Goal: Information Seeking & Learning: Learn about a topic

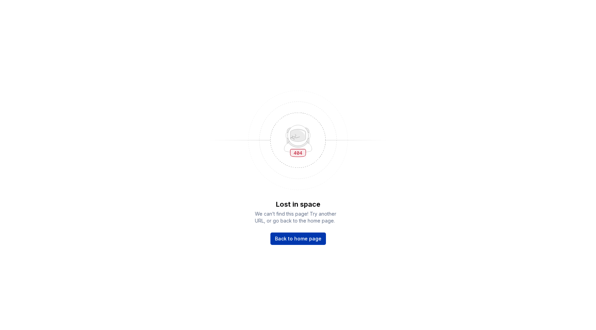
click at [319, 235] on link "Back to home page" at bounding box center [298, 239] width 56 height 12
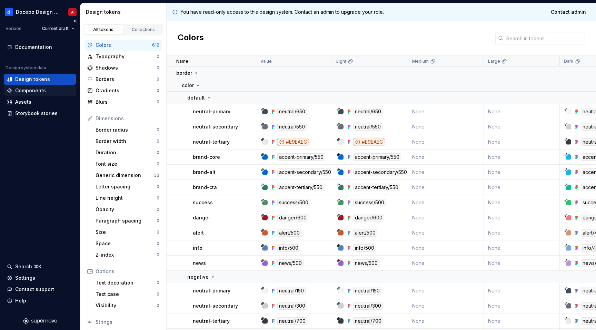
click at [41, 93] on div "Components" at bounding box center [30, 90] width 31 height 7
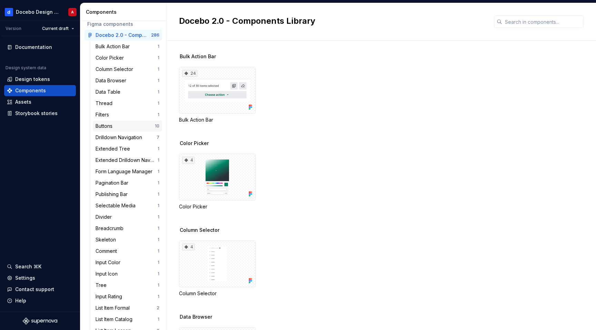
scroll to position [8, 0]
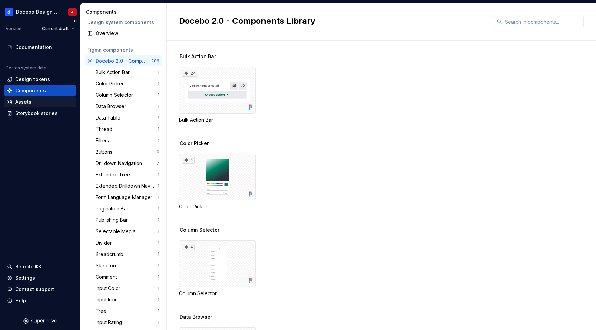
click at [26, 103] on div "Assets" at bounding box center [23, 102] width 16 height 7
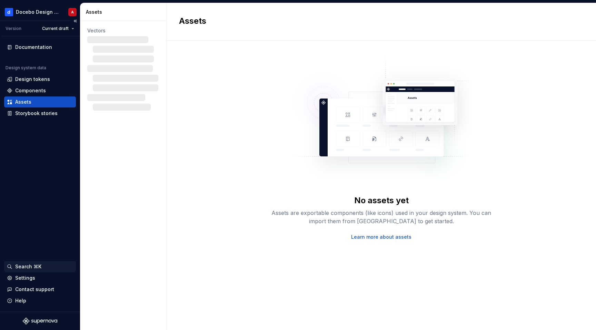
click at [10, 266] on icon "button" at bounding box center [10, 267] width 6 height 6
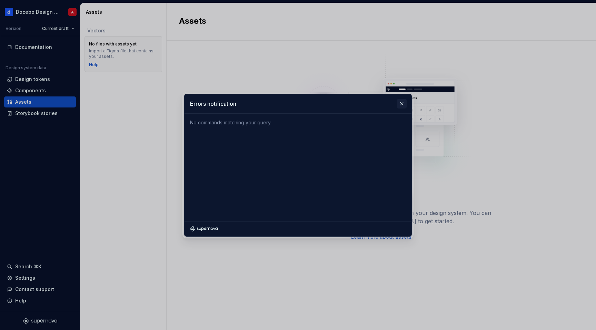
type input "Errors notification"
click at [403, 105] on button "button" at bounding box center [402, 104] width 10 height 10
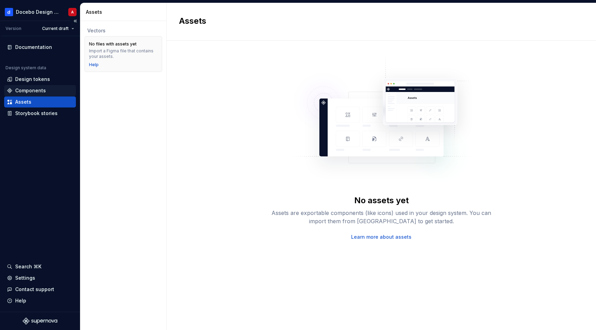
click at [42, 88] on div "Components" at bounding box center [30, 90] width 31 height 7
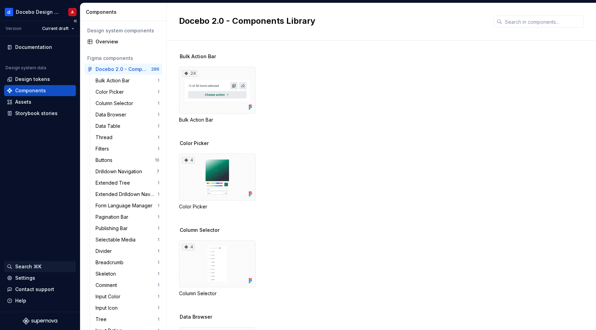
click at [11, 268] on icon "button" at bounding box center [10, 267] width 4 height 4
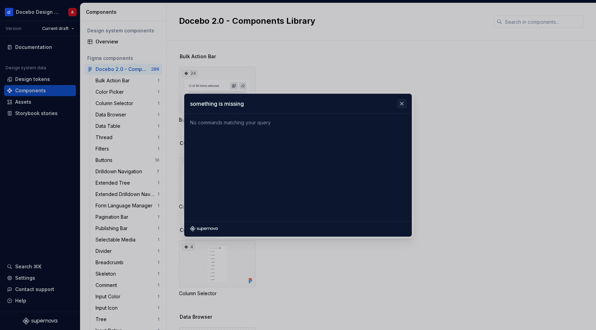
type input "something is missing"
click at [403, 105] on button "button" at bounding box center [402, 104] width 10 height 10
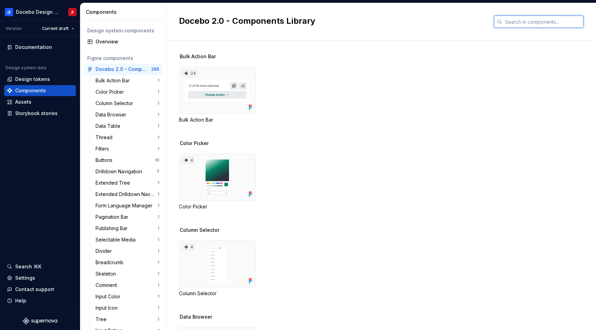
click at [511, 23] on input "text" at bounding box center [542, 22] width 81 height 12
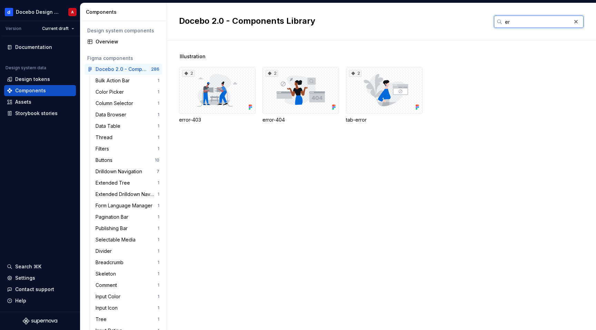
type input "e"
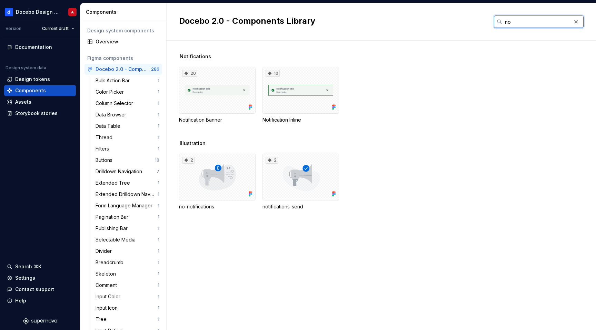
type input "n"
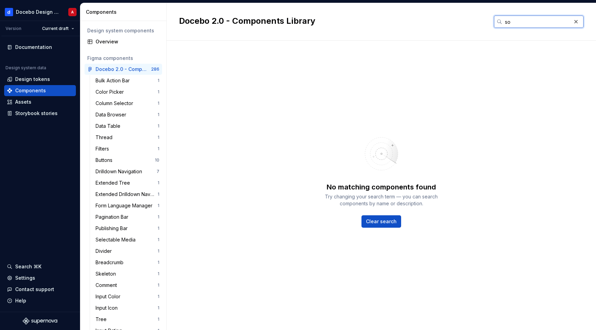
type input "s"
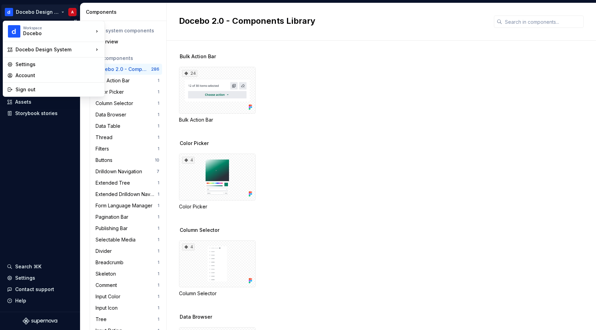
click at [58, 11] on html "Docebo Design System A Version Current draft Documentation Design system data D…" at bounding box center [298, 165] width 596 height 330
click at [59, 50] on div "Docebo Design System" at bounding box center [55, 49] width 78 height 7
click at [138, 51] on div "Docebo Design System" at bounding box center [144, 50] width 56 height 7
click at [34, 16] on html "Docebo Design System A Version Current draft Documentation Design system data D…" at bounding box center [298, 165] width 596 height 330
click at [45, 29] on div "Workspace" at bounding box center [58, 28] width 70 height 4
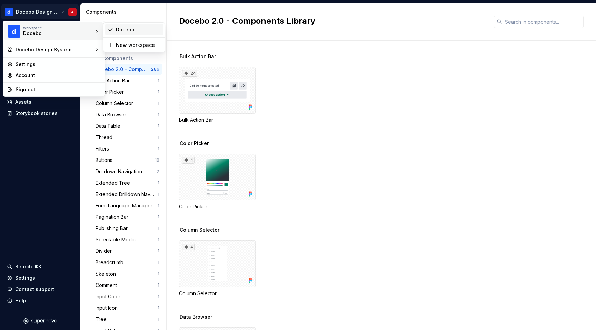
click at [125, 30] on div "Docebo" at bounding box center [138, 29] width 45 height 7
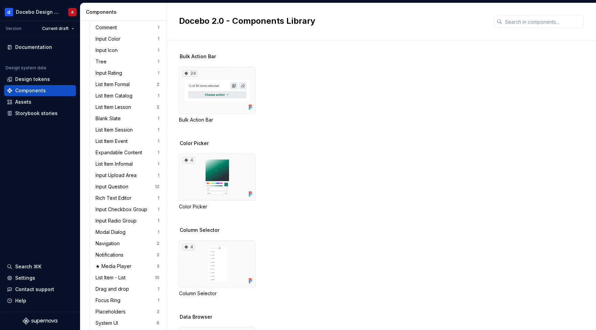
scroll to position [1206, 0]
click at [104, 256] on div "Notifications" at bounding box center [111, 254] width 31 height 7
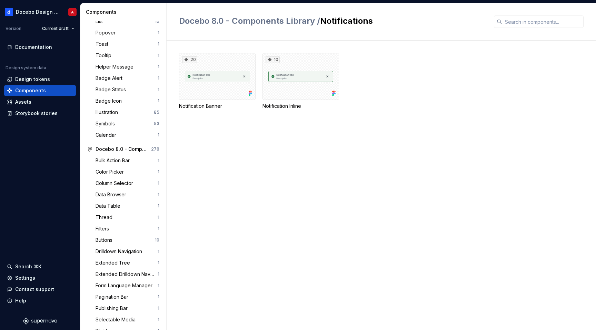
scroll to position [844, 0]
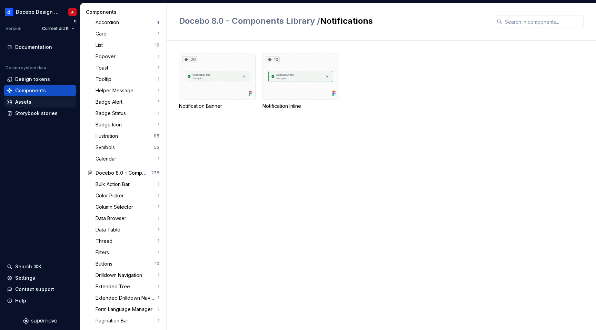
click at [30, 102] on div "Assets" at bounding box center [23, 102] width 16 height 7
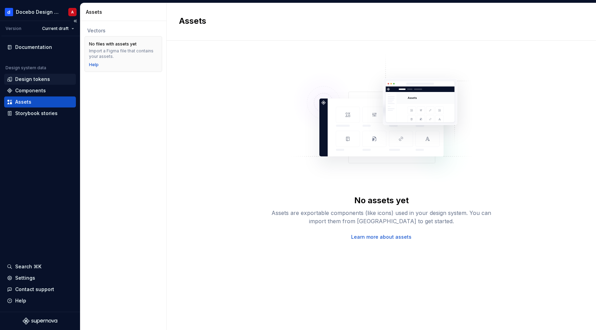
click at [32, 76] on div "Design tokens" at bounding box center [32, 79] width 35 height 7
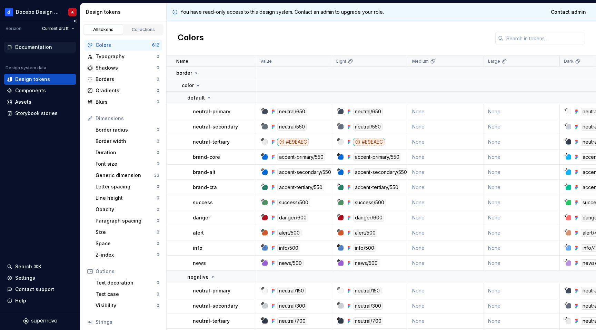
click at [31, 46] on div "Documentation" at bounding box center [33, 47] width 37 height 7
click at [71, 29] on html "Docebo Design System A Version Current draft Documentation Design system data D…" at bounding box center [298, 165] width 596 height 330
click at [70, 29] on html "Docebo Design System A Version Current draft Documentation Design system data D…" at bounding box center [298, 165] width 596 height 330
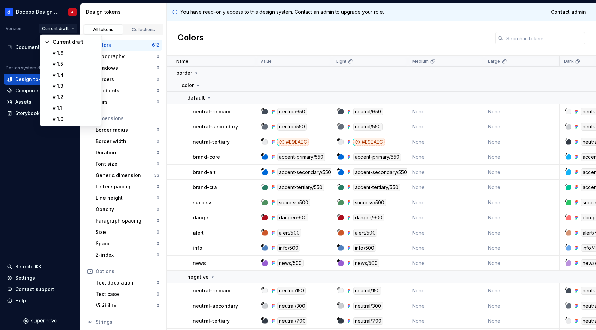
click at [70, 29] on html "Docebo Design System A Version Current draft Documentation Design system data D…" at bounding box center [298, 165] width 596 height 330
click at [63, 56] on div "v 1.6" at bounding box center [75, 53] width 45 height 7
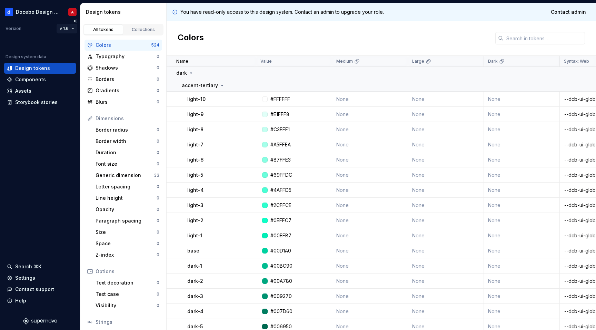
click at [71, 29] on html "Docebo Design System A Version v 1.6 Design system data Design tokens Component…" at bounding box center [298, 165] width 596 height 330
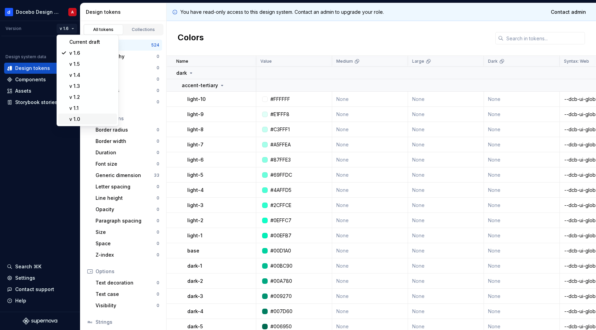
click at [76, 117] on div "v 1.0" at bounding box center [91, 119] width 45 height 7
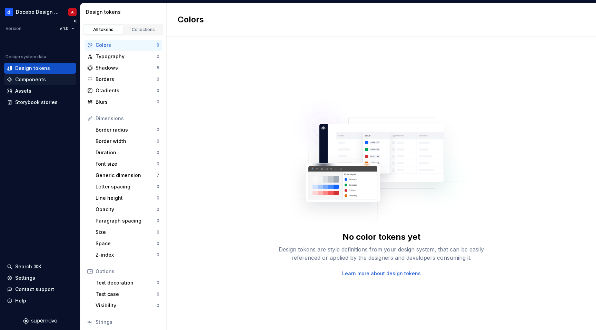
click at [30, 79] on div "Components" at bounding box center [30, 79] width 31 height 7
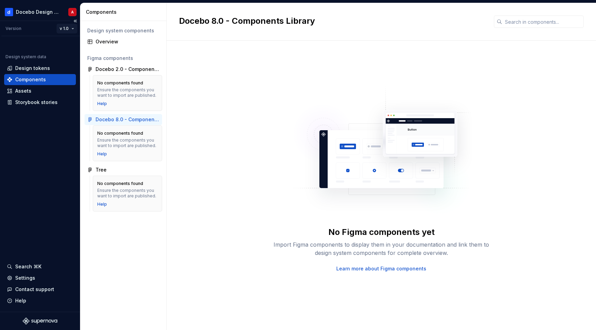
click at [66, 29] on html "Docebo Design System A Version v 1.0 Design system data Design tokens Component…" at bounding box center [298, 165] width 596 height 330
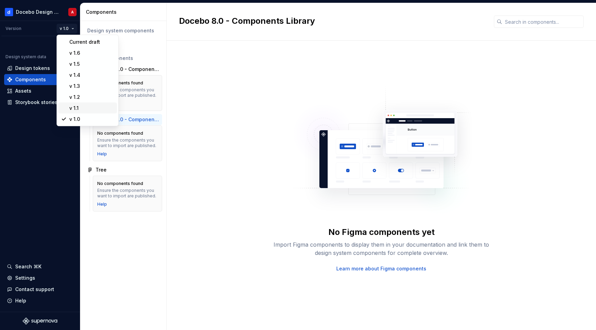
click at [74, 105] on div "v 1.1" at bounding box center [91, 108] width 45 height 7
click at [70, 30] on html "Docebo Design System A Version v 1.0 Design system data Design tokens Component…" at bounding box center [298, 165] width 596 height 330
click at [76, 106] on div "v 1.1" at bounding box center [91, 108] width 45 height 7
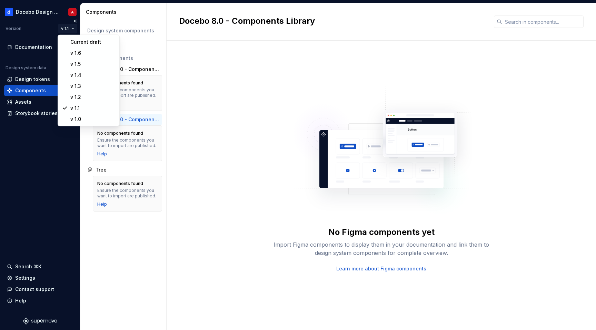
click at [68, 30] on html "Docebo Design System A Version v 1.1 Documentation Design system data Design to…" at bounding box center [298, 165] width 596 height 330
click at [71, 43] on div "Current draft" at bounding box center [92, 42] width 45 height 7
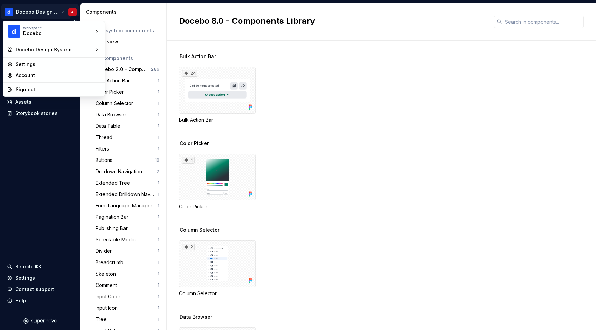
click at [54, 14] on html "Docebo Design System A Version Current draft Documentation Design system data D…" at bounding box center [298, 165] width 596 height 330
click at [61, 50] on div "Docebo Design System" at bounding box center [55, 49] width 78 height 7
click at [123, 50] on div "Docebo Design System" at bounding box center [144, 50] width 56 height 7
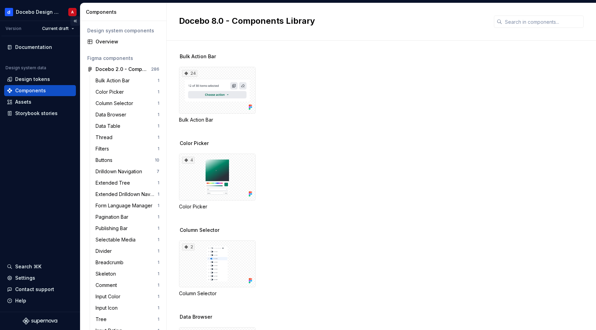
click at [73, 20] on button "Collapse sidebar" at bounding box center [75, 21] width 10 height 10
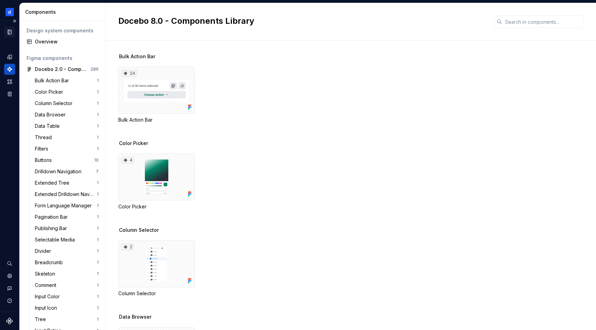
click at [10, 31] on icon "Documentation" at bounding box center [9, 32] width 3 height 4
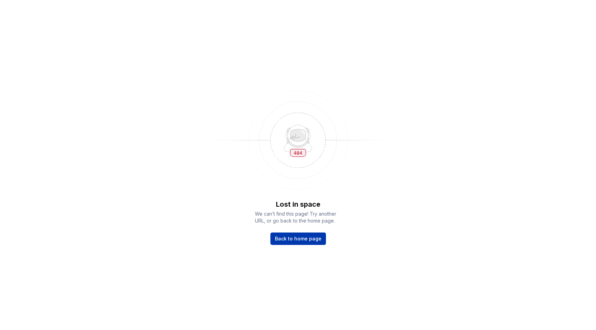
click at [302, 242] on span "Back to home page" at bounding box center [298, 239] width 47 height 7
